Goal: Share content: Share content

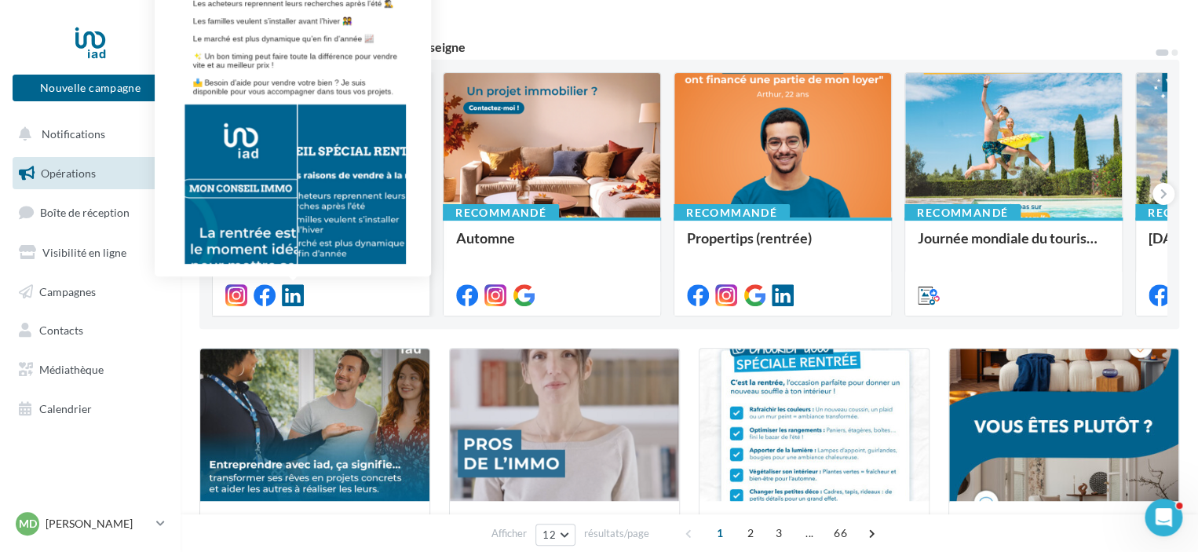
click at [295, 294] on icon at bounding box center [293, 295] width 22 height 22
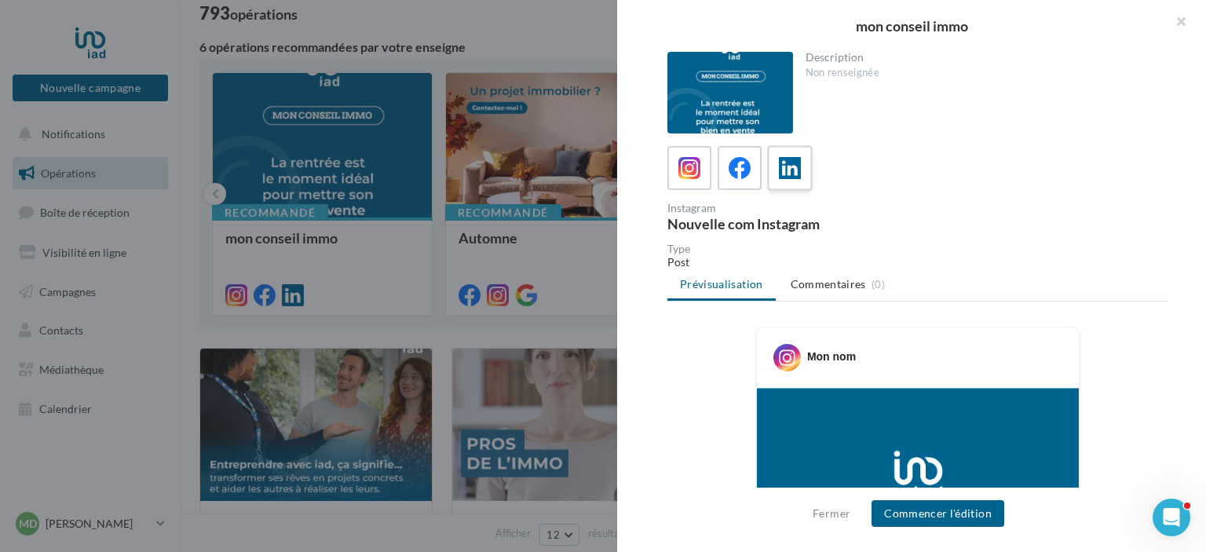
click at [804, 162] on label at bounding box center [789, 167] width 45 height 45
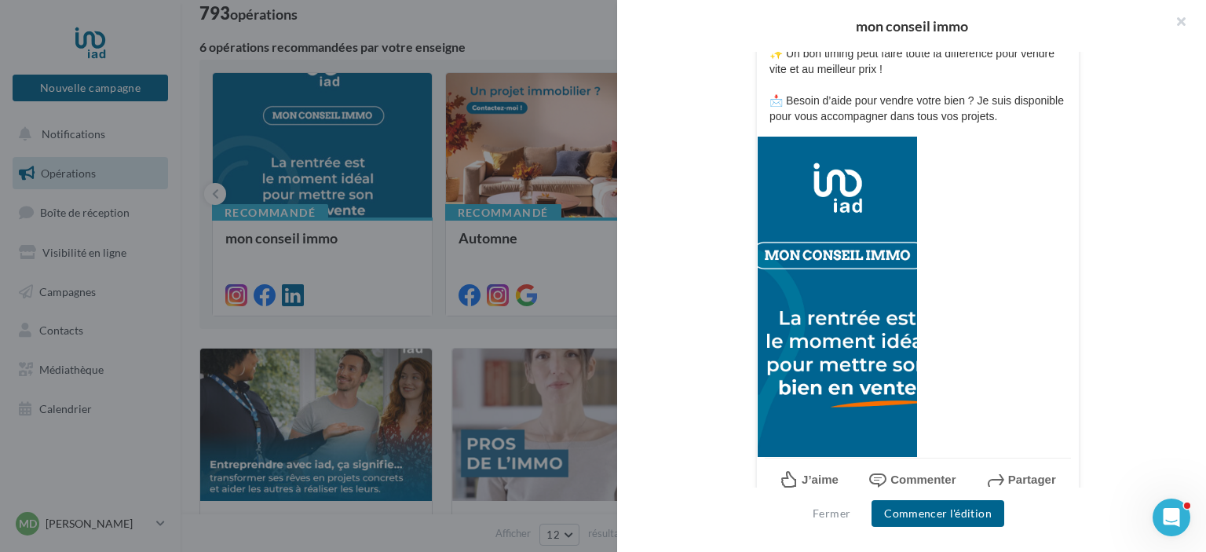
scroll to position [468, 0]
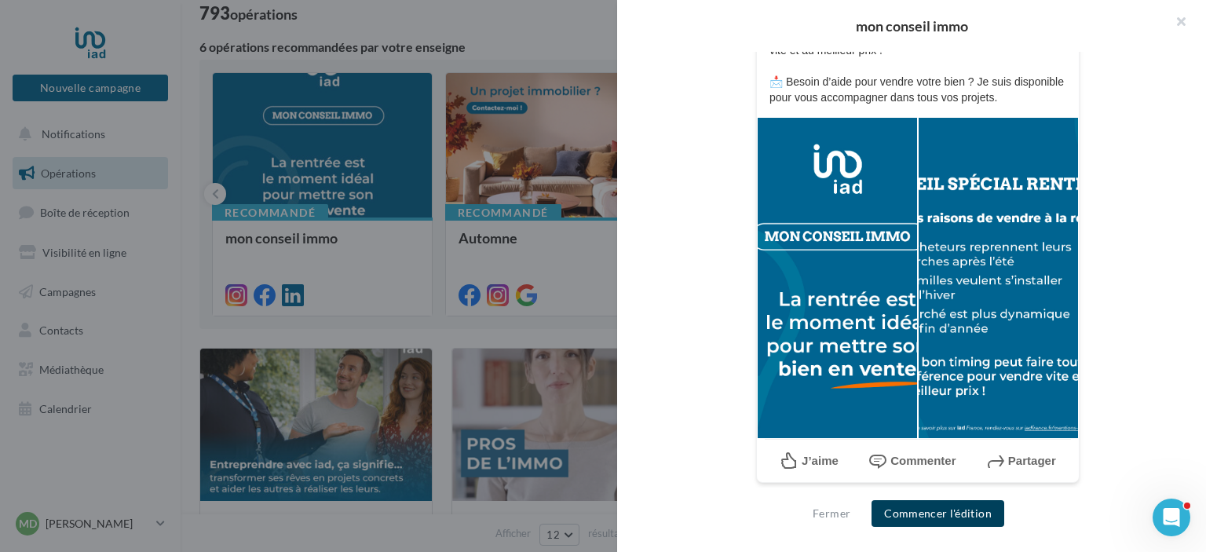
click at [926, 513] on button "Commencer l'édition" at bounding box center [937, 513] width 133 height 27
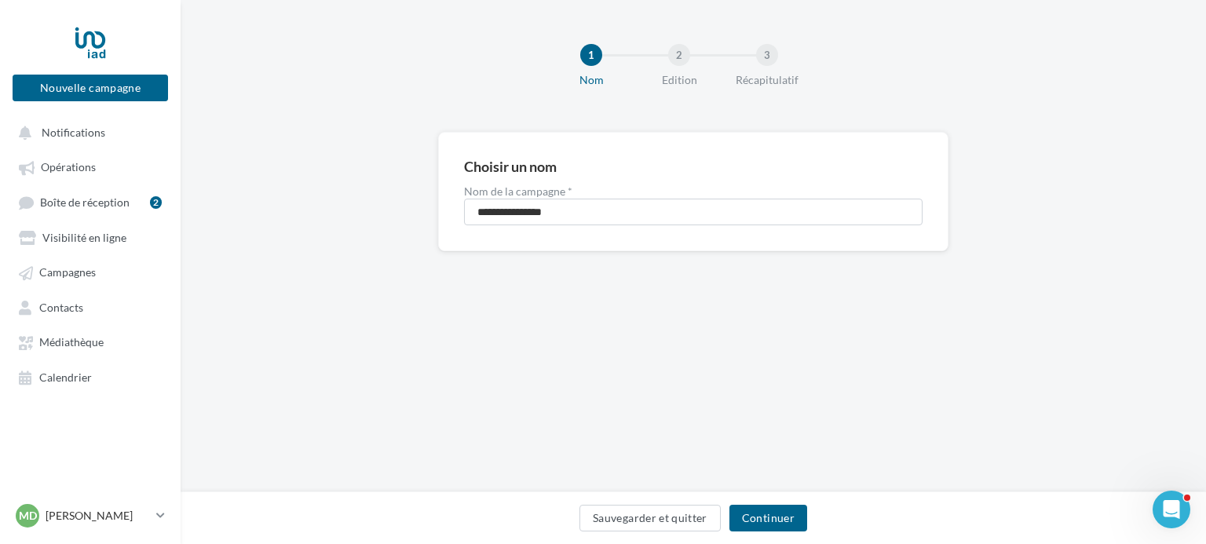
click at [772, 505] on div "Sauvegarder et quitter Continuer" at bounding box center [693, 521] width 1000 height 33
click at [758, 524] on button "Continuer" at bounding box center [768, 518] width 78 height 27
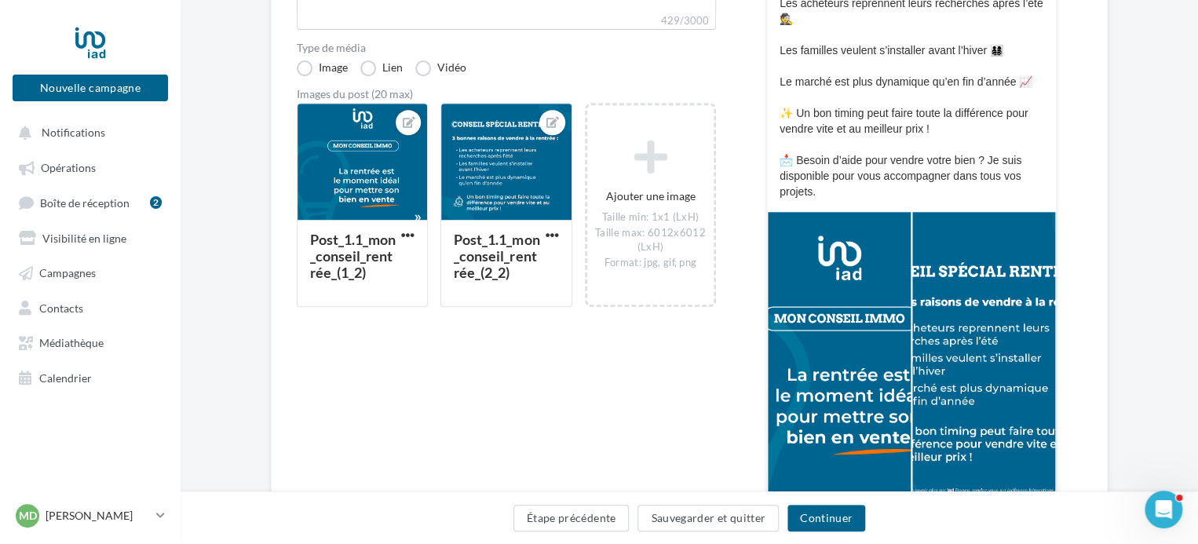
scroll to position [314, 0]
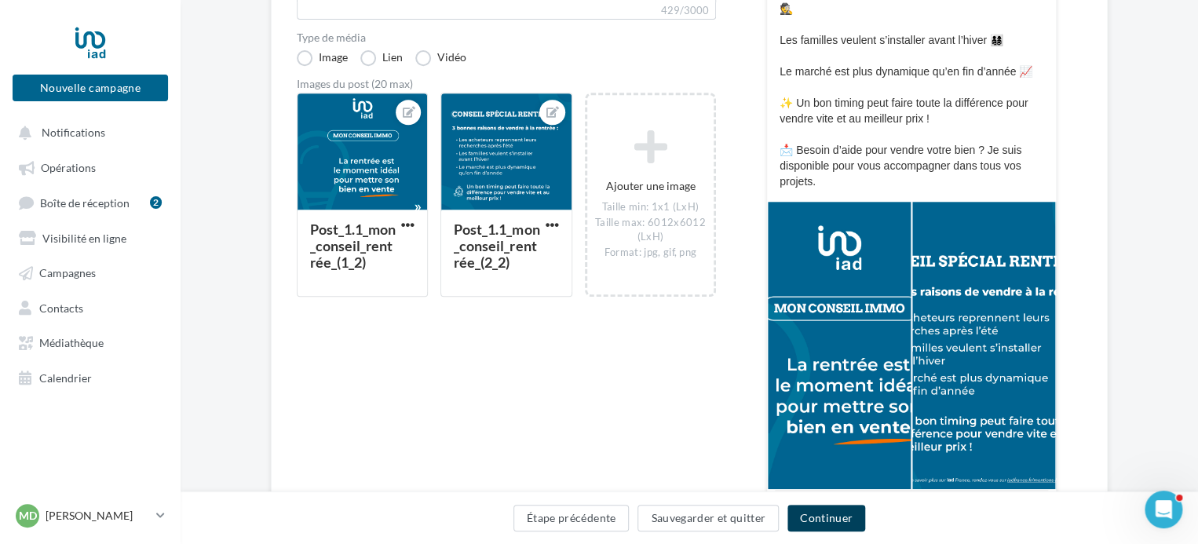
click at [842, 530] on button "Continuer" at bounding box center [826, 518] width 78 height 27
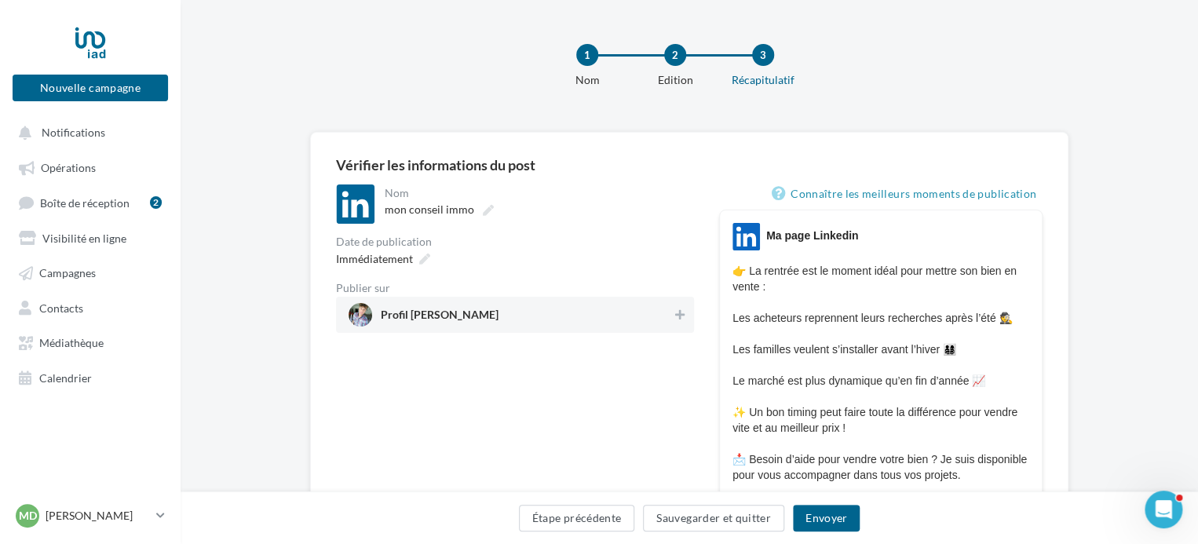
click at [622, 330] on div "Profil Matthieu Durassier" at bounding box center [515, 315] width 358 height 36
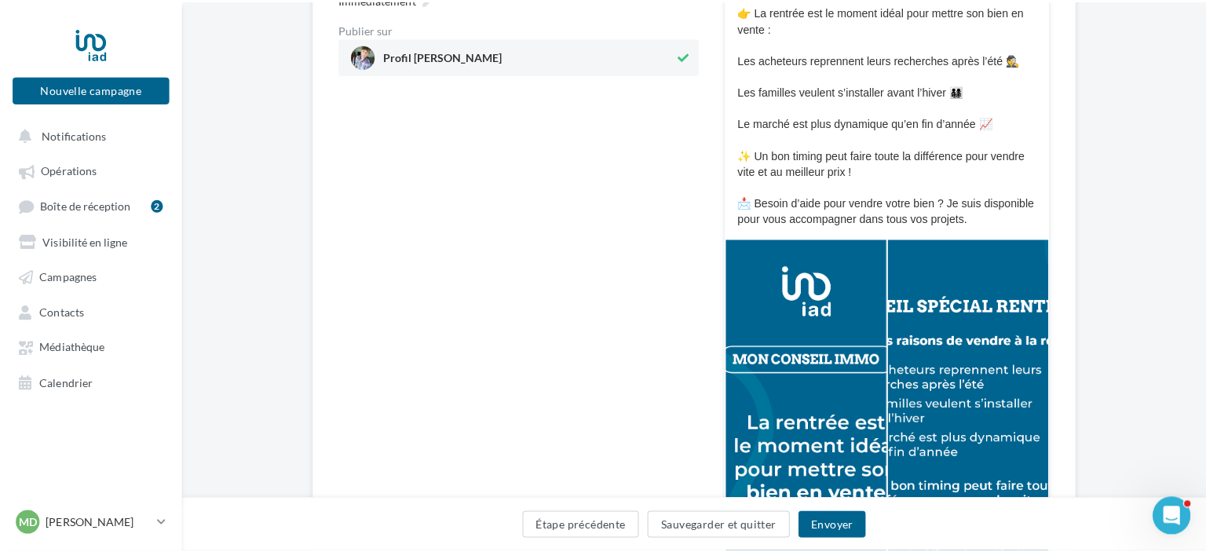
scroll to position [267, 0]
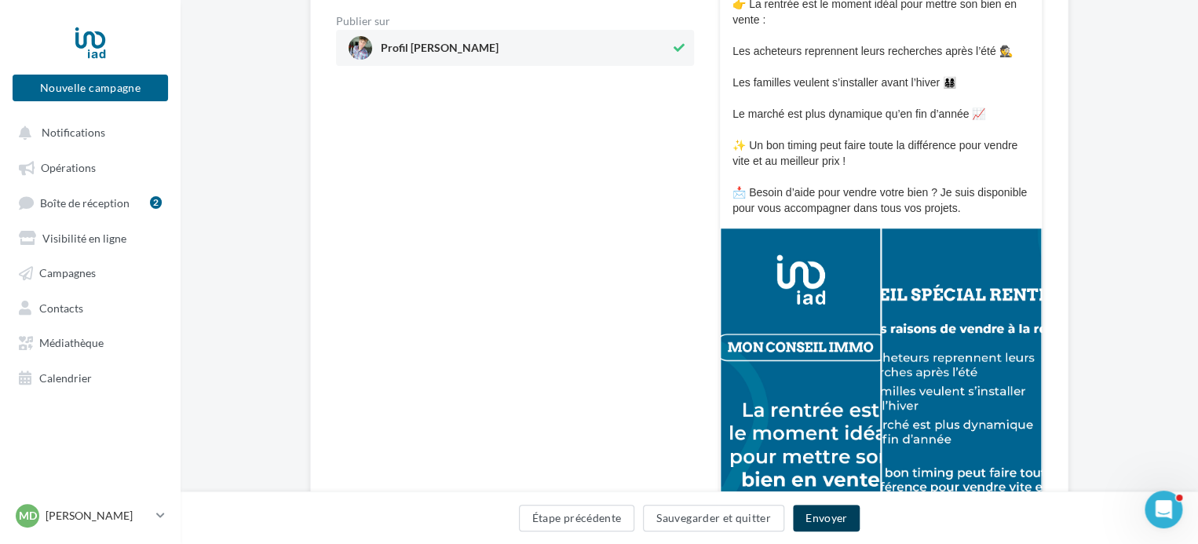
click at [827, 517] on button "Envoyer" at bounding box center [826, 518] width 67 height 27
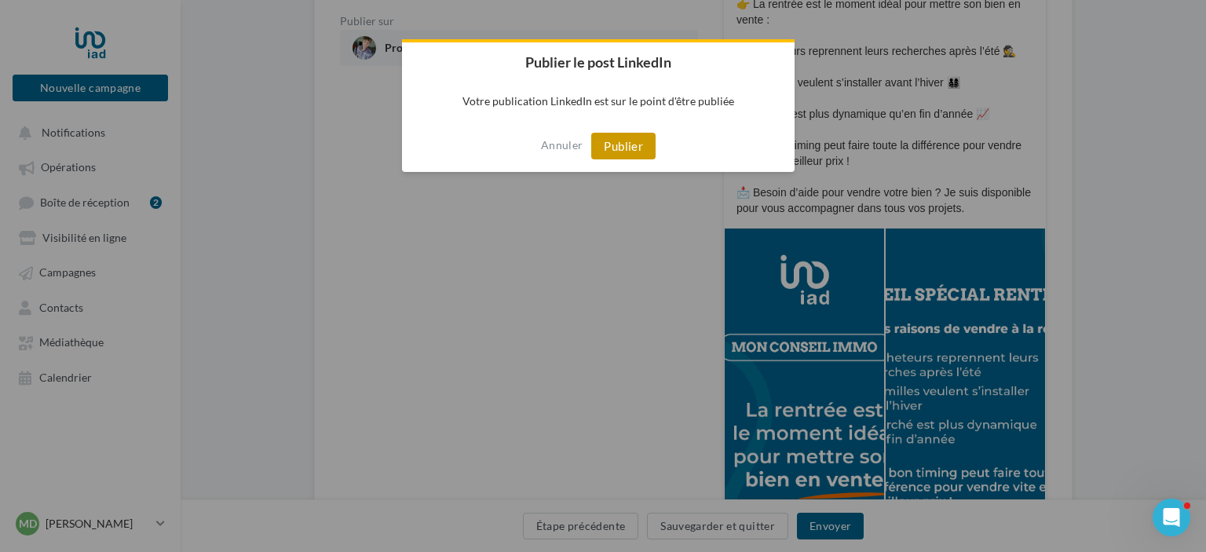
click at [619, 150] on button "Publier" at bounding box center [623, 146] width 64 height 27
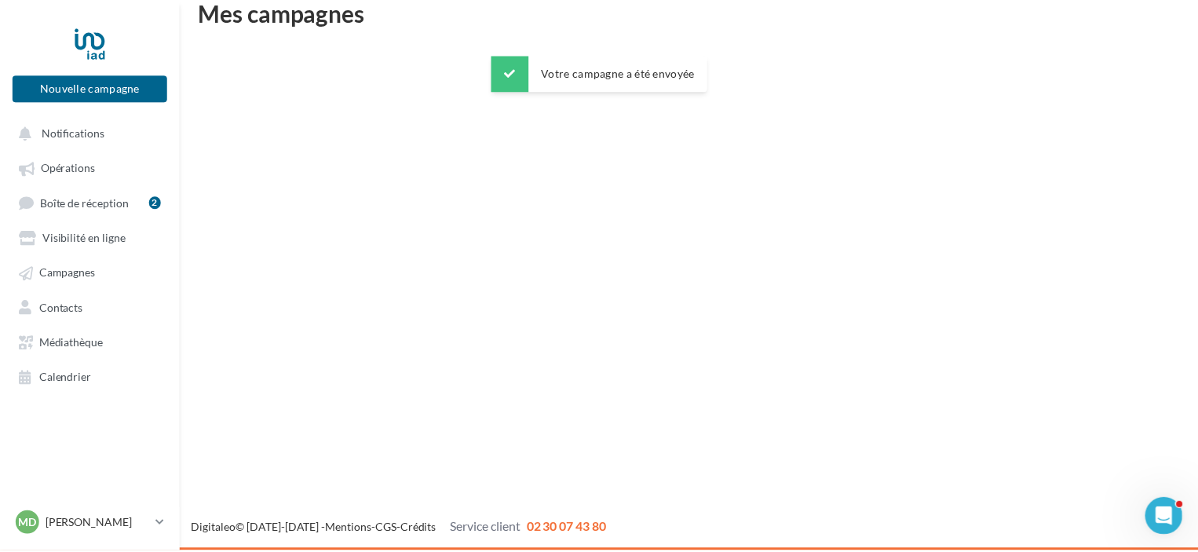
scroll to position [25, 0]
